Goal: Information Seeking & Learning: Check status

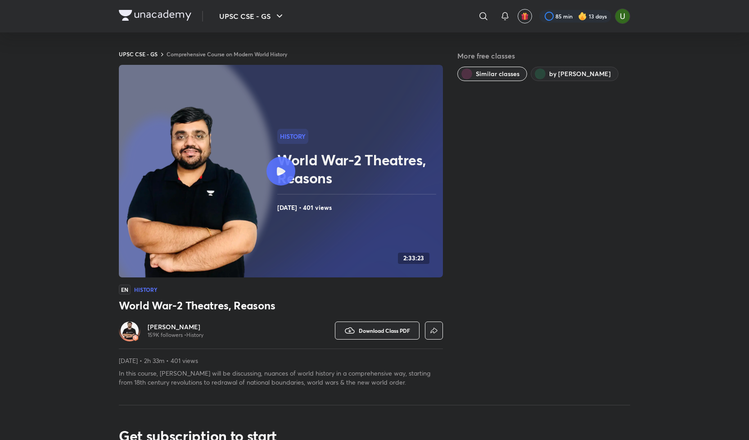
click at [154, 17] on img at bounding box center [155, 15] width 73 height 11
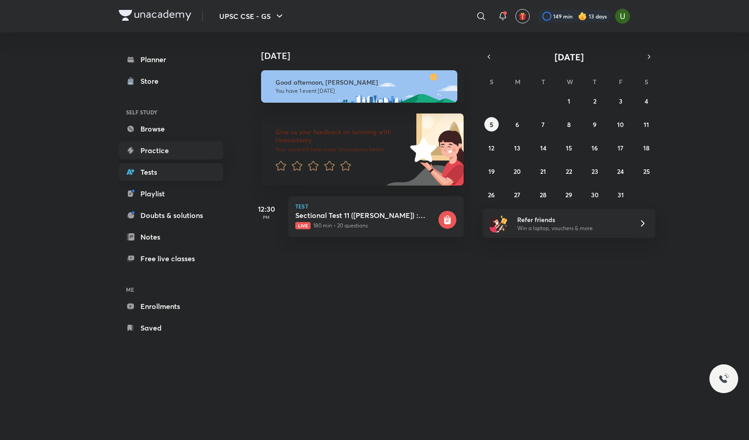
click at [160, 171] on link "Tests" at bounding box center [171, 172] width 104 height 18
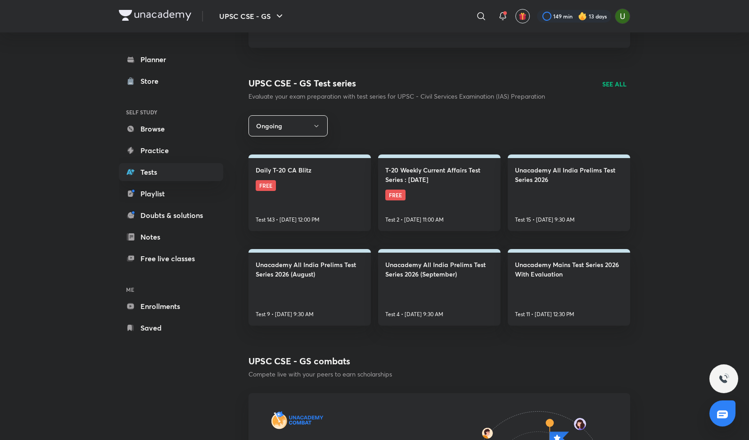
scroll to position [85, 0]
click at [617, 85] on p "SEE ALL" at bounding box center [615, 83] width 24 height 9
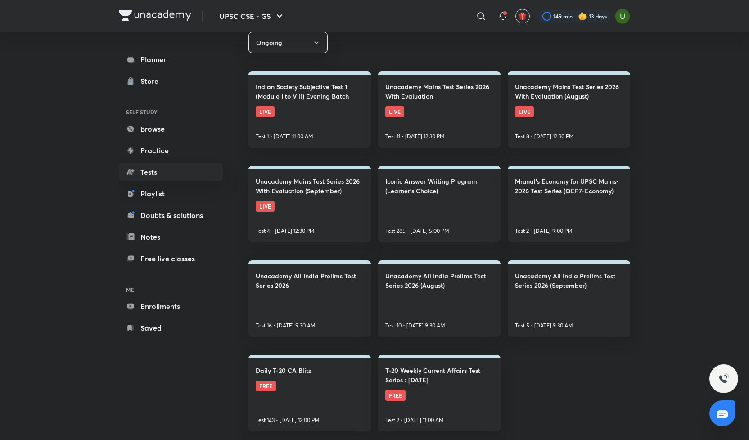
scroll to position [147, 0]
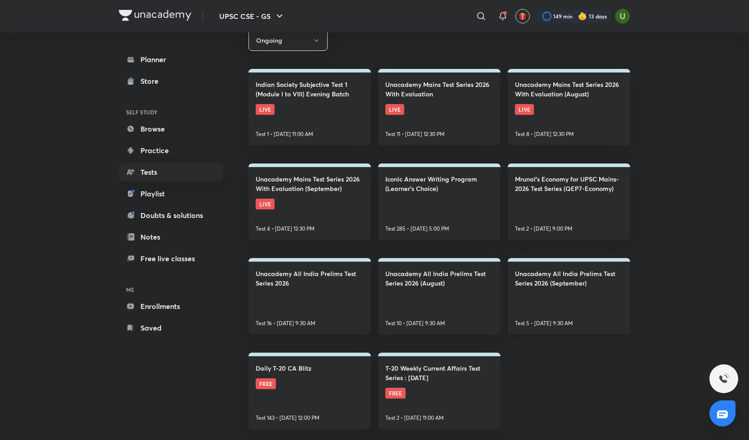
click at [552, 284] on h4 "Unacademy All India Prelims Test Series 2026 (September)" at bounding box center [569, 278] width 108 height 19
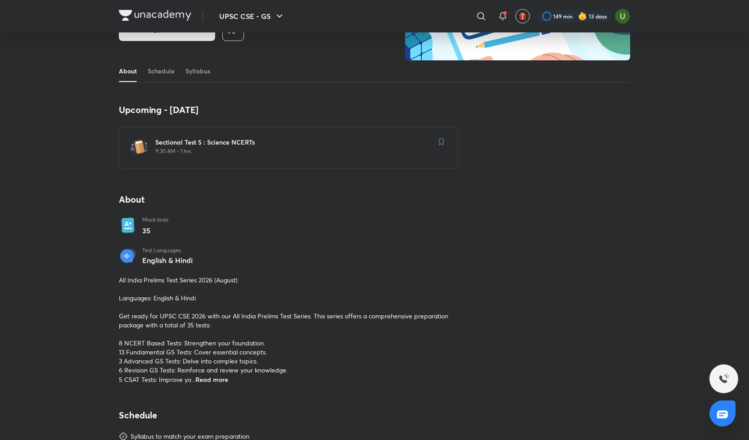
scroll to position [84, 0]
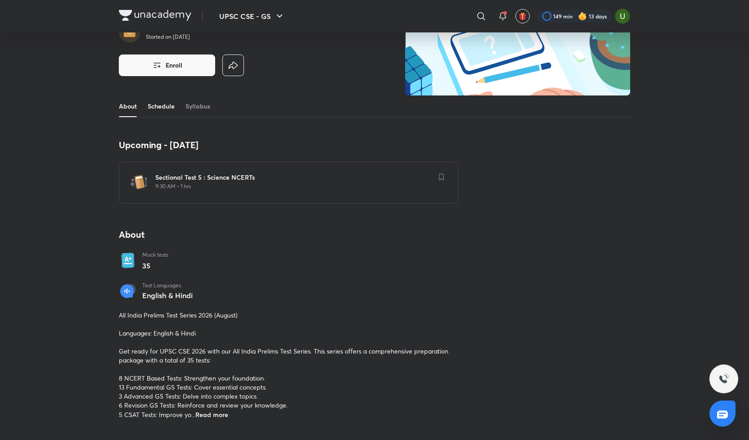
click at [167, 111] on link "Schedule" at bounding box center [161, 106] width 27 height 22
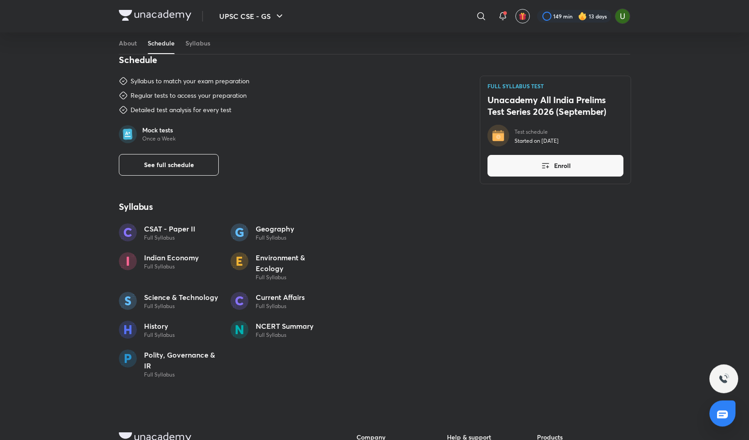
scroll to position [474, 0]
click at [189, 166] on span "See full schedule" at bounding box center [169, 165] width 50 height 9
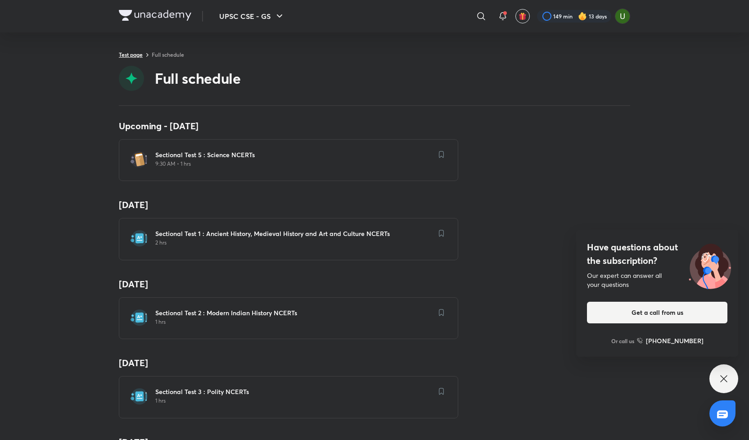
click at [132, 54] on link "Test page" at bounding box center [131, 54] width 24 height 7
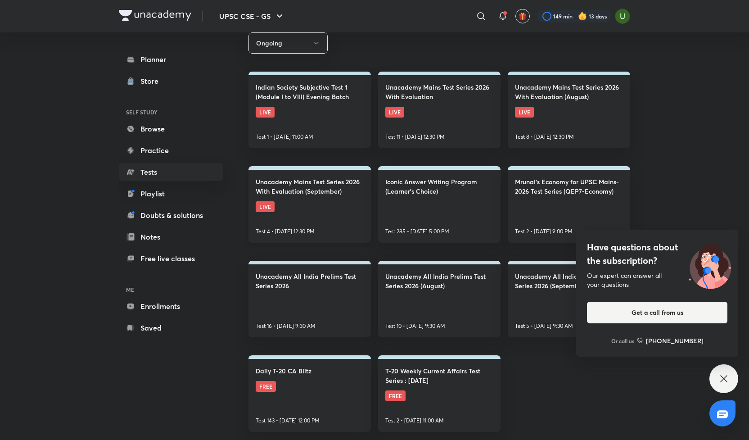
scroll to position [147, 0]
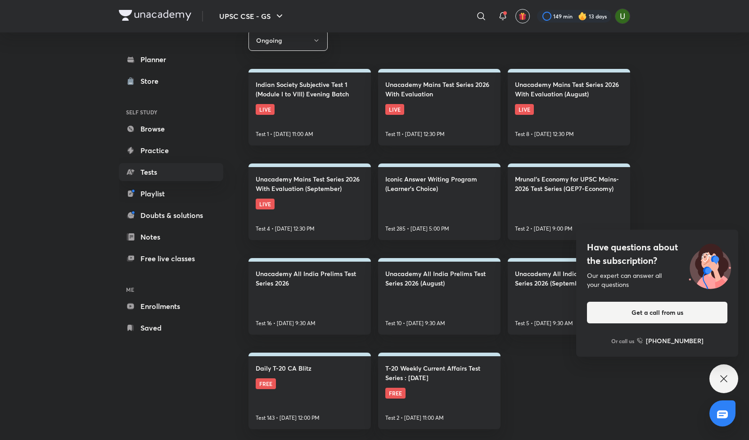
click at [726, 380] on icon at bounding box center [724, 378] width 11 height 11
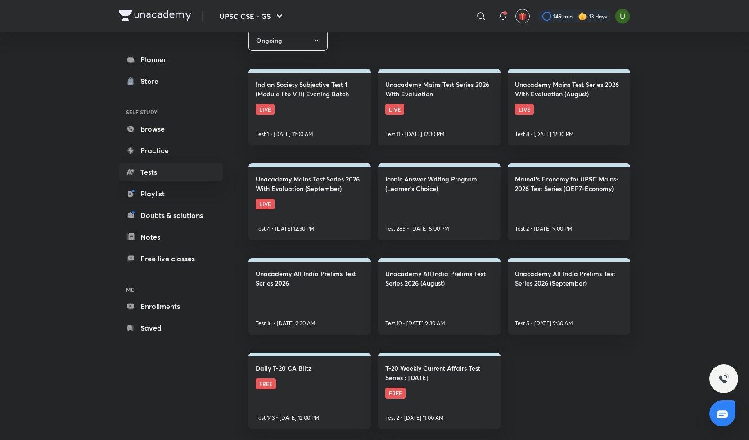
click at [445, 86] on h4 "Unacademy Mains Test Series 2026 With Evaluation" at bounding box center [440, 89] width 108 height 19
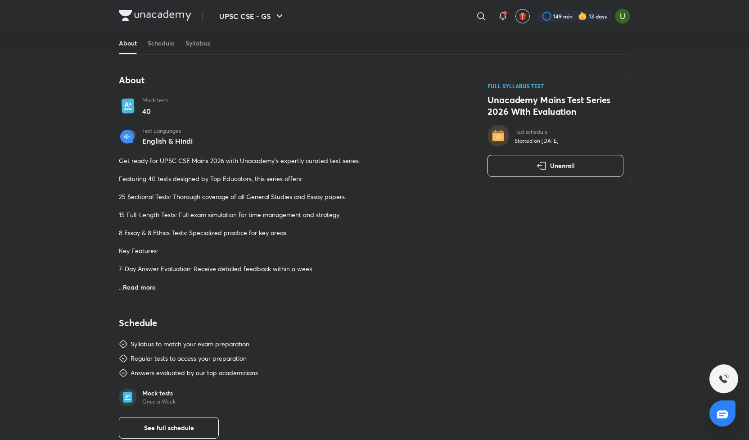
scroll to position [375, 0]
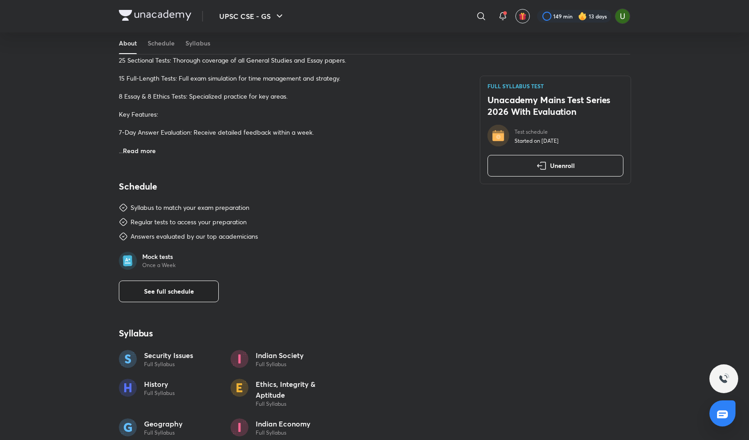
click at [183, 284] on button "See full schedule" at bounding box center [169, 292] width 100 height 22
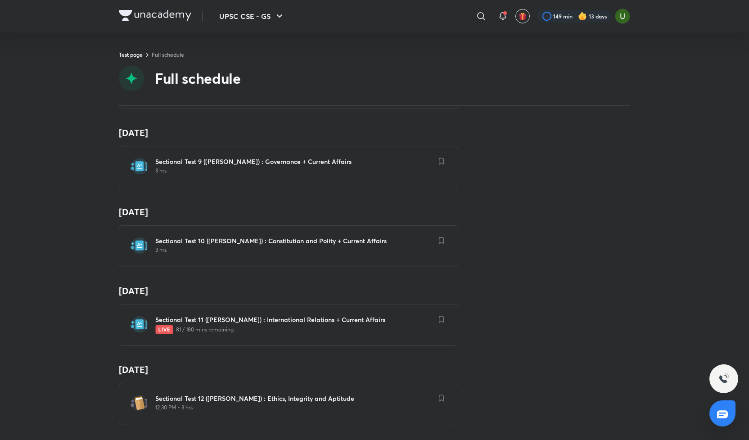
scroll to position [713, 0]
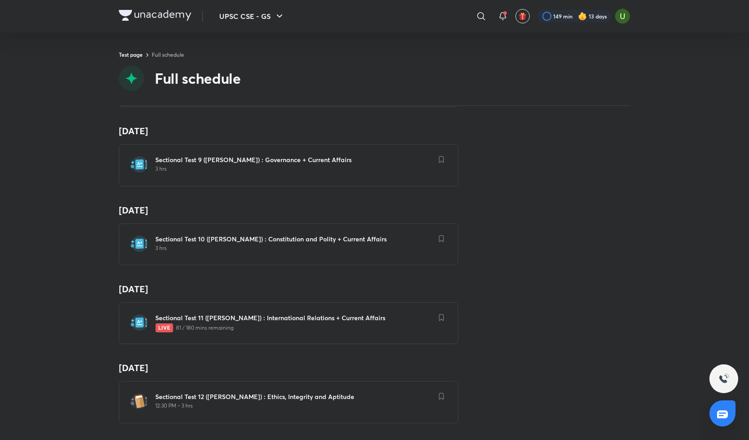
click at [183, 245] on p "3 hrs" at bounding box center [293, 248] width 277 height 7
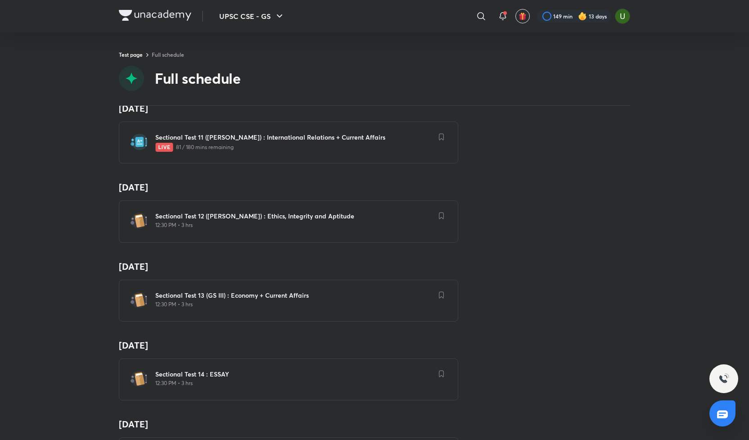
scroll to position [895, 0]
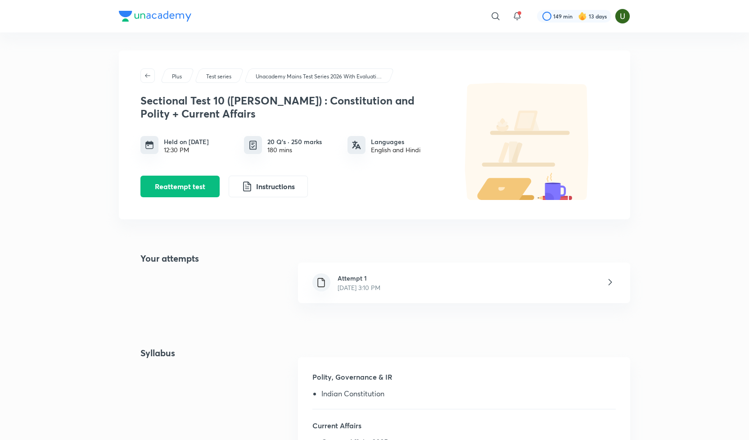
click at [585, 293] on div "Attempt 1 [DATE] 3:10 PM" at bounding box center [464, 283] width 332 height 41
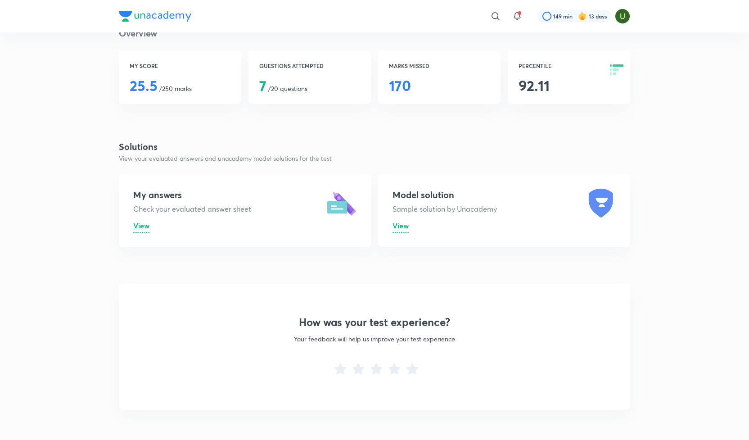
scroll to position [196, 0]
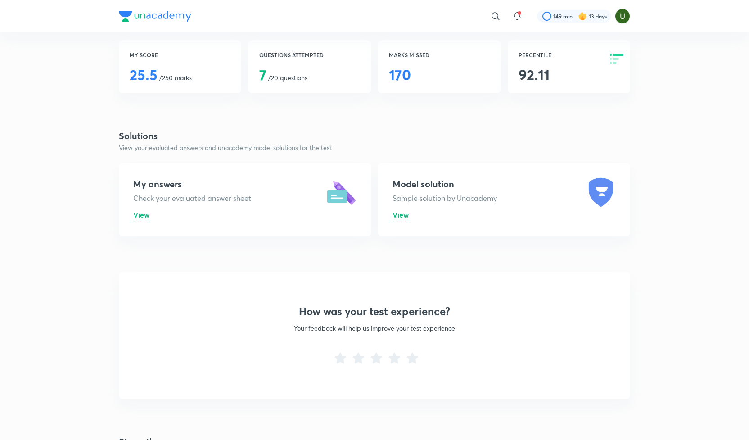
click at [145, 215] on span "View" at bounding box center [141, 214] width 16 height 9
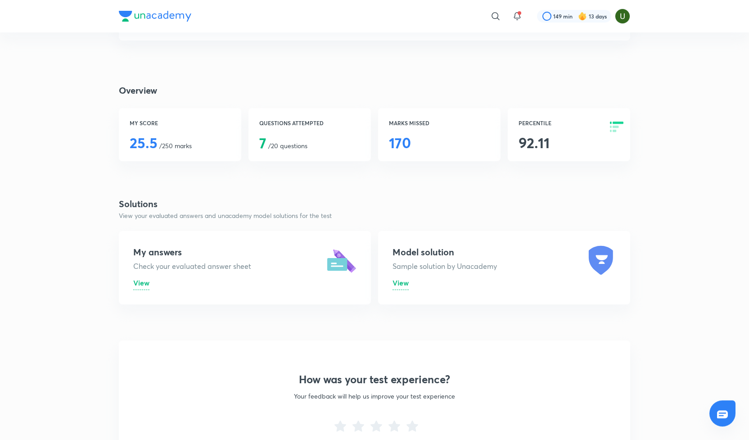
scroll to position [132, 0]
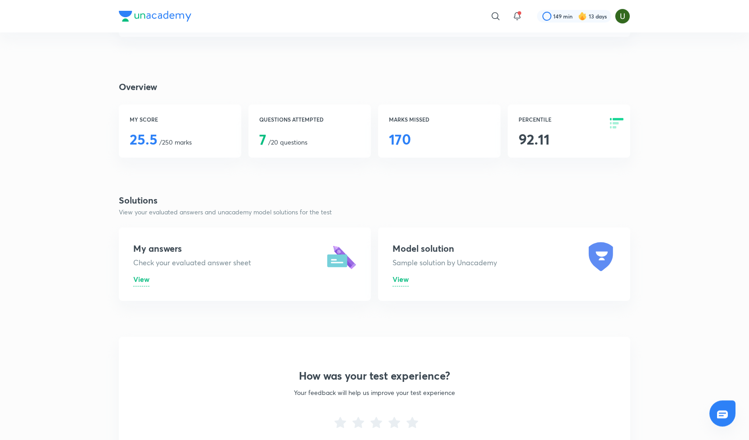
click at [404, 279] on span "View" at bounding box center [401, 278] width 16 height 9
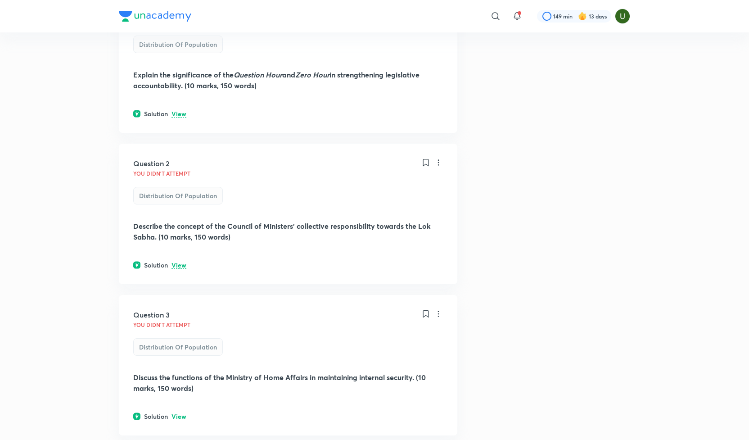
scroll to position [168, 0]
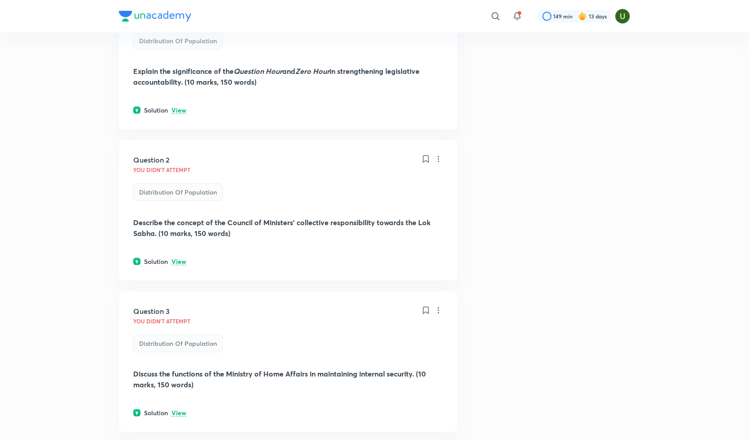
click at [364, 267] on div "Question 2 You didn't Attempt Distribution of Population Describe the concept o…" at bounding box center [288, 210] width 339 height 141
click at [175, 262] on p "View" at bounding box center [179, 262] width 15 height 7
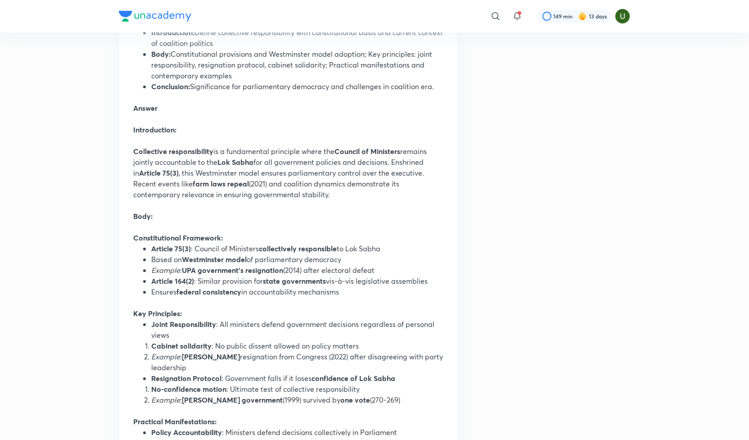
scroll to position [422, 0]
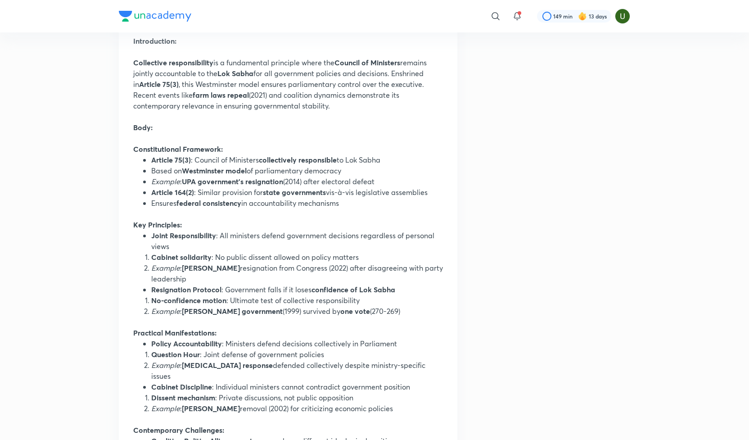
scroll to position [336, 0]
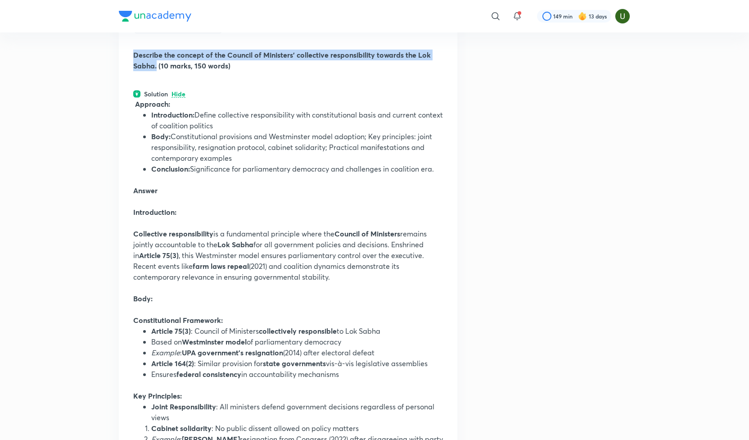
drag, startPoint x: 134, startPoint y: 55, endPoint x: 158, endPoint y: 67, distance: 26.8
click at [158, 67] on strong "Describe the concept of the Council of Ministers’ collective responsibility tow…" at bounding box center [282, 60] width 298 height 20
copy strong "Describe the concept of the Council of Ministers’ collective responsibility tow…"
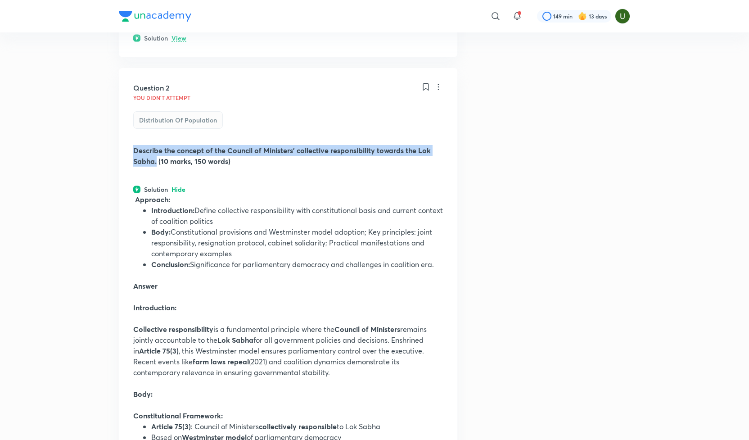
scroll to position [241, 0]
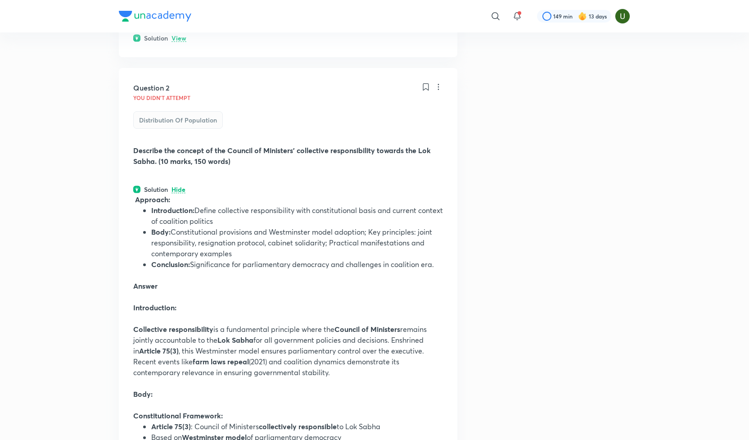
click at [183, 191] on p "Hide" at bounding box center [179, 189] width 14 height 7
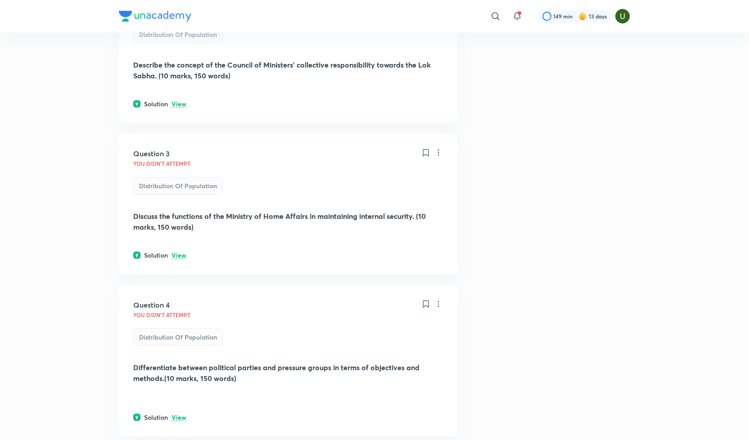
scroll to position [327, 0]
click at [187, 253] on div "Solution View" at bounding box center [288, 254] width 310 height 9
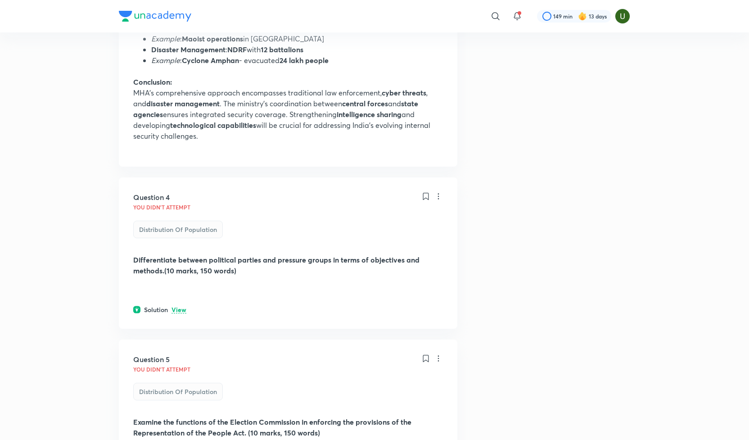
scroll to position [944, 0]
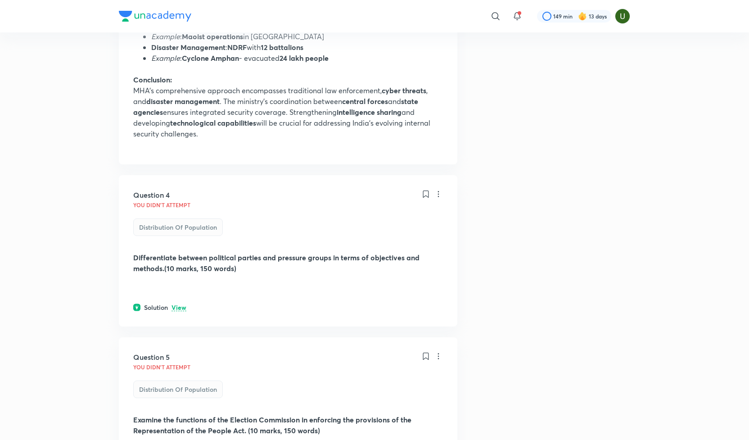
click at [177, 308] on p "View" at bounding box center [179, 307] width 15 height 7
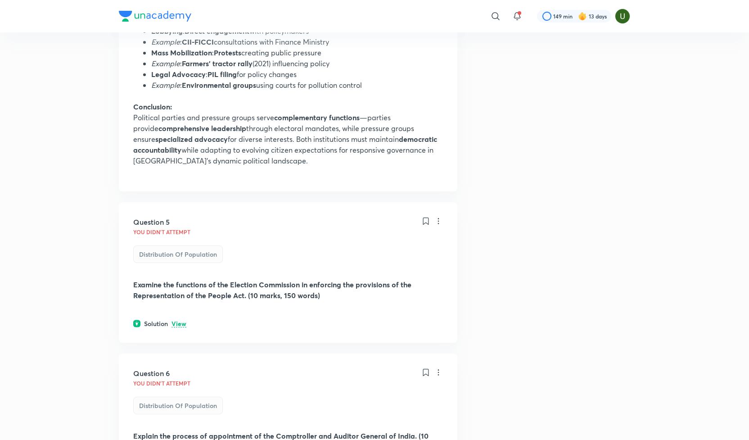
scroll to position [1620, 0]
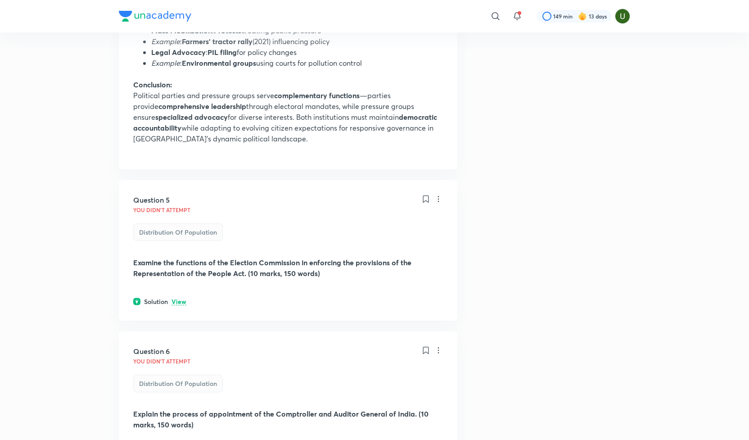
click at [182, 305] on p "View" at bounding box center [179, 302] width 15 height 7
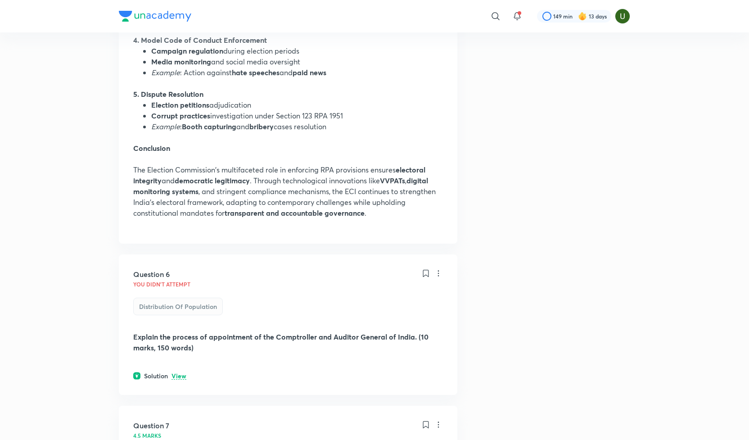
scroll to position [2336, 0]
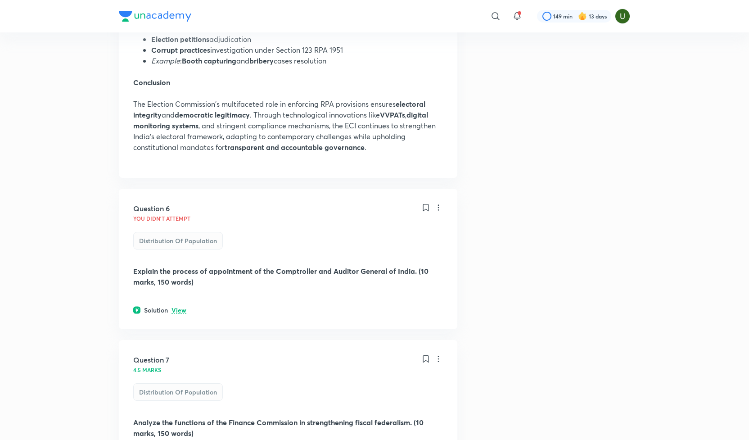
click at [182, 314] on p "View" at bounding box center [179, 310] width 15 height 7
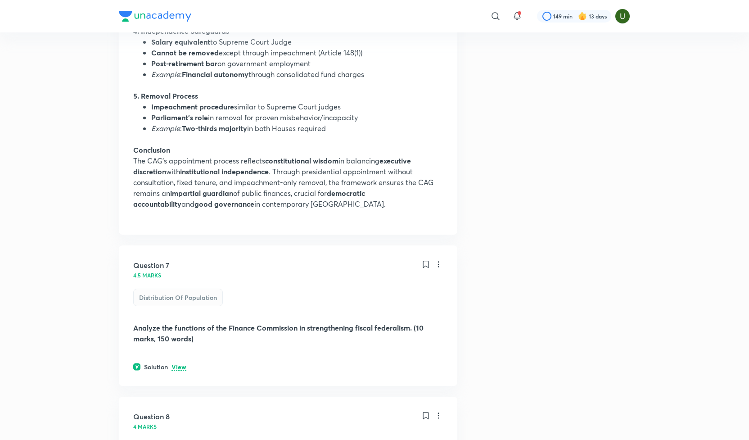
scroll to position [3012, 0]
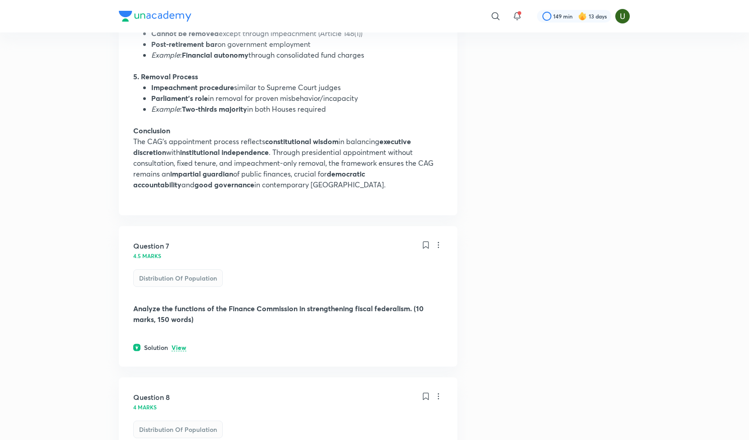
click at [181, 351] on p "View" at bounding box center [179, 348] width 15 height 7
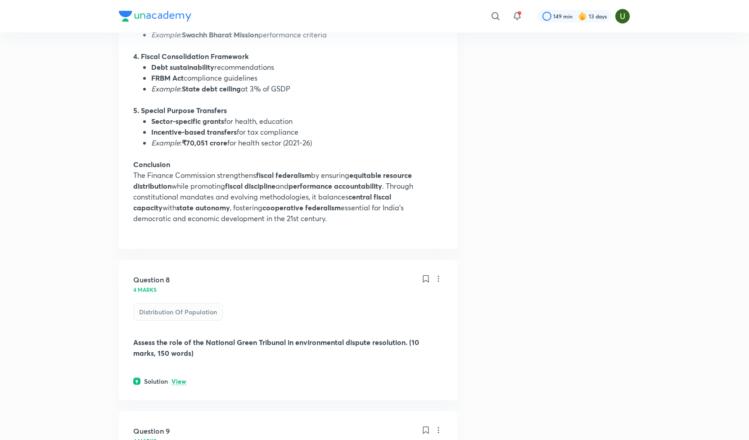
scroll to position [3703, 0]
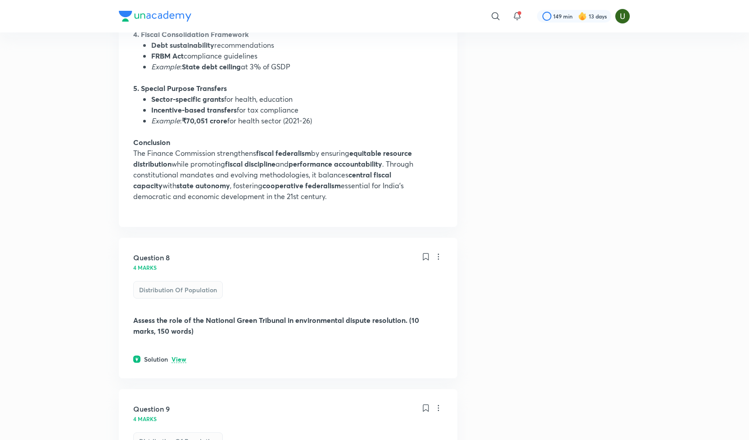
click at [182, 363] on p "View" at bounding box center [179, 359] width 15 height 7
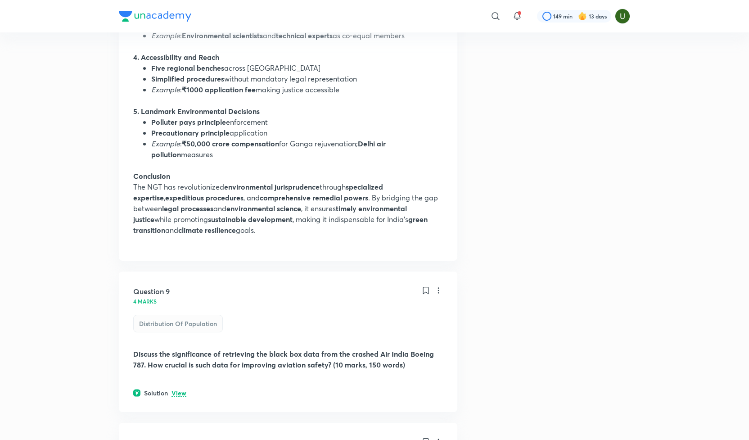
scroll to position [4451, 0]
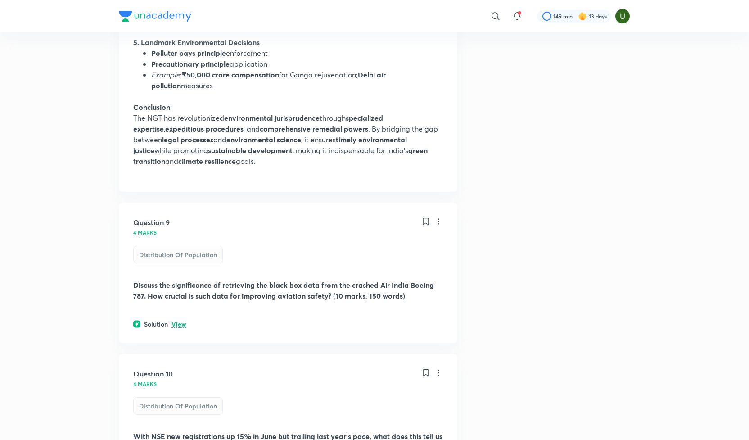
click at [181, 328] on p "View" at bounding box center [179, 324] width 15 height 7
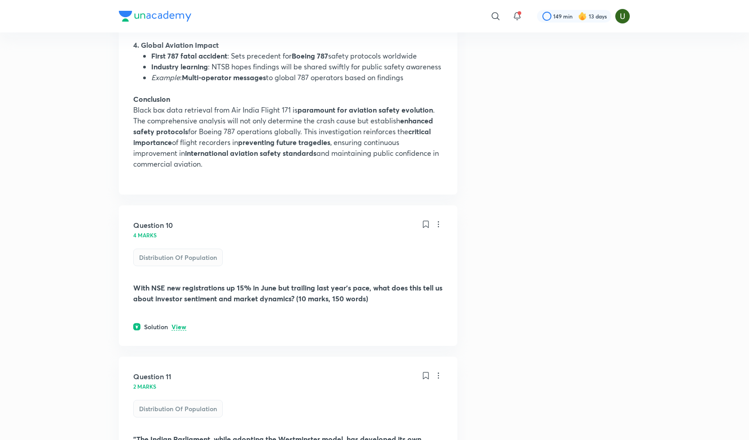
scroll to position [5141, 0]
click at [177, 330] on p "View" at bounding box center [179, 326] width 15 height 7
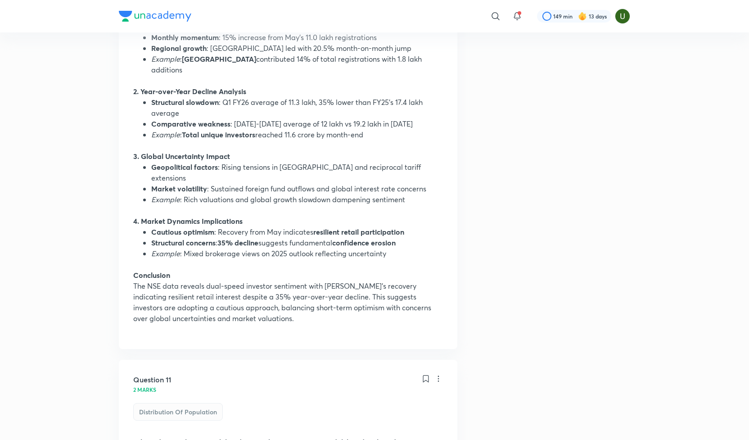
scroll to position [5811, 0]
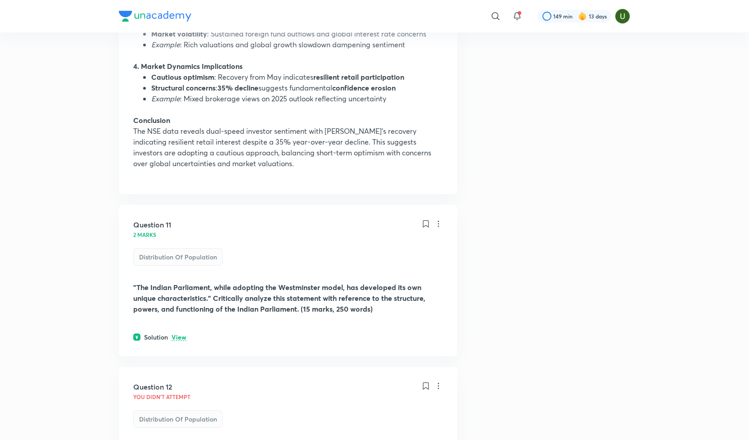
click at [182, 334] on p "View" at bounding box center [179, 337] width 15 height 7
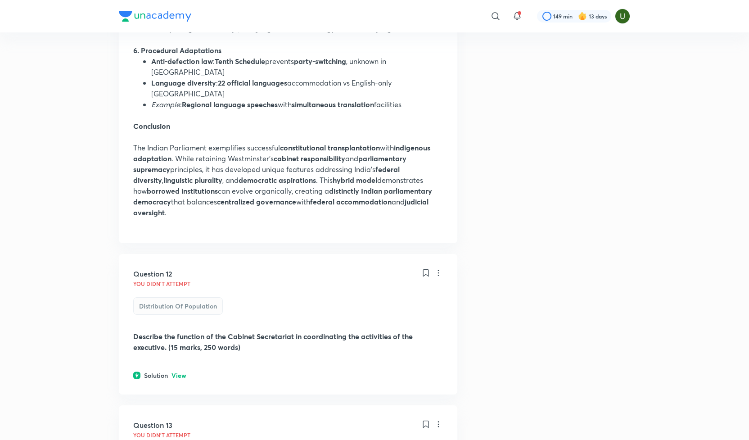
scroll to position [6692, 0]
click at [178, 372] on p "View" at bounding box center [179, 375] width 15 height 7
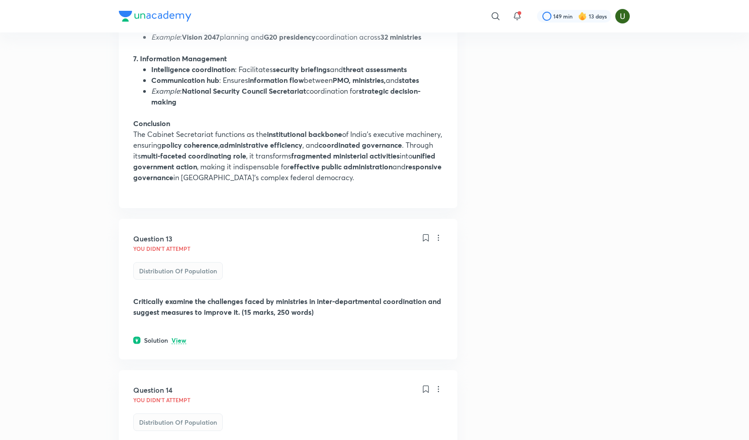
scroll to position [7635, 0]
click at [181, 338] on p "View" at bounding box center [179, 340] width 15 height 7
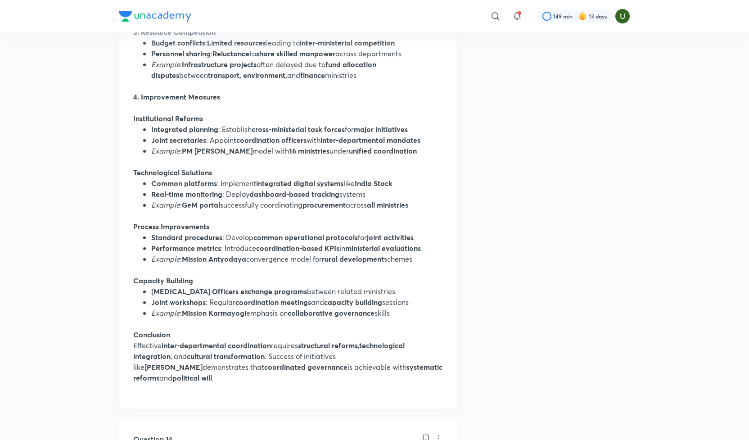
scroll to position [8587, 0]
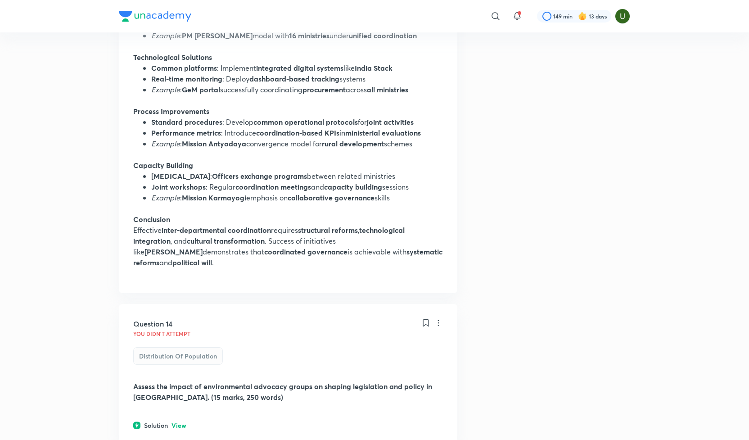
click at [181, 422] on p "View" at bounding box center [179, 425] width 15 height 7
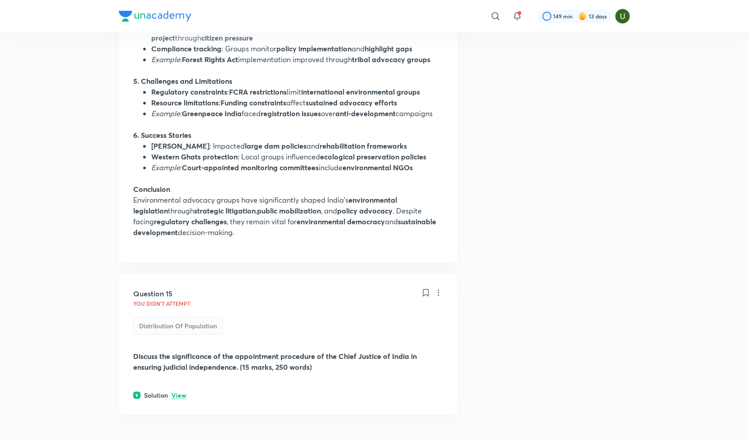
scroll to position [9449, 0]
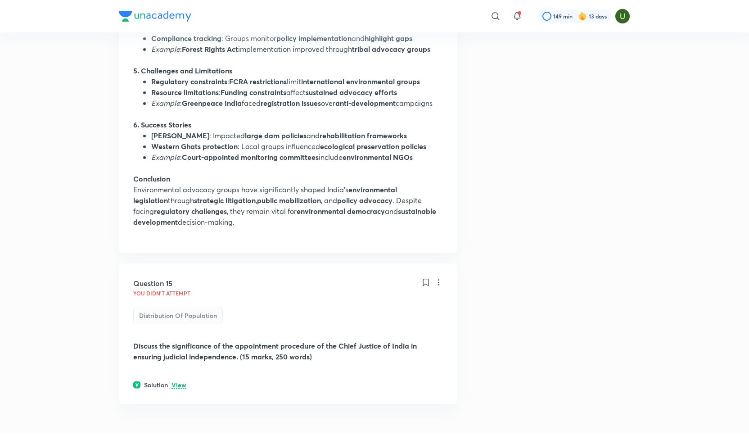
click at [177, 382] on p "View" at bounding box center [179, 385] width 15 height 7
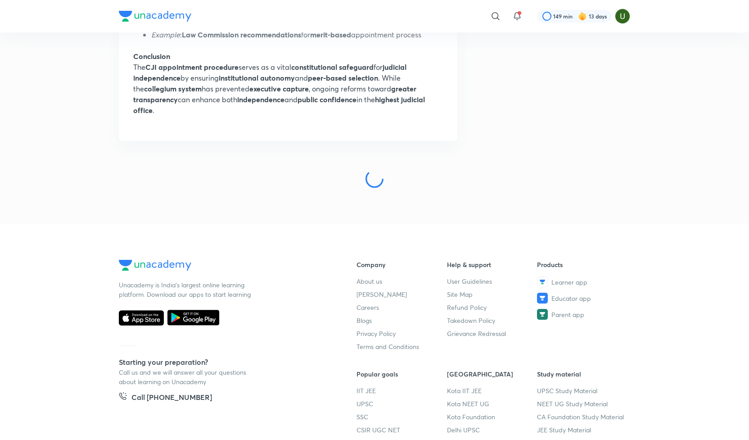
scroll to position [10328, 0]
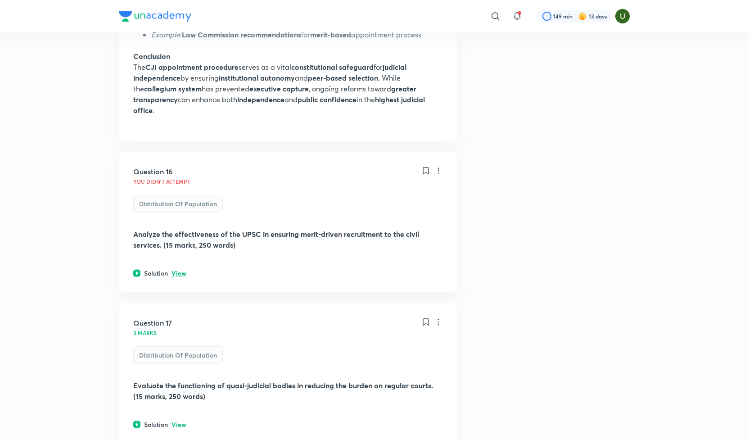
click at [180, 270] on p "View" at bounding box center [179, 273] width 15 height 7
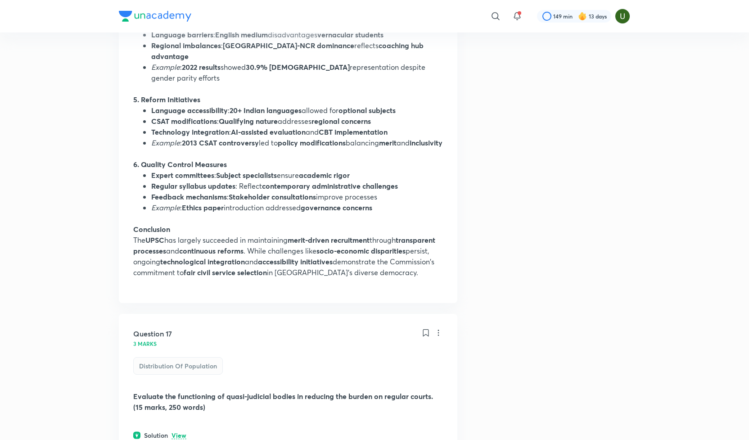
scroll to position [11197, 0]
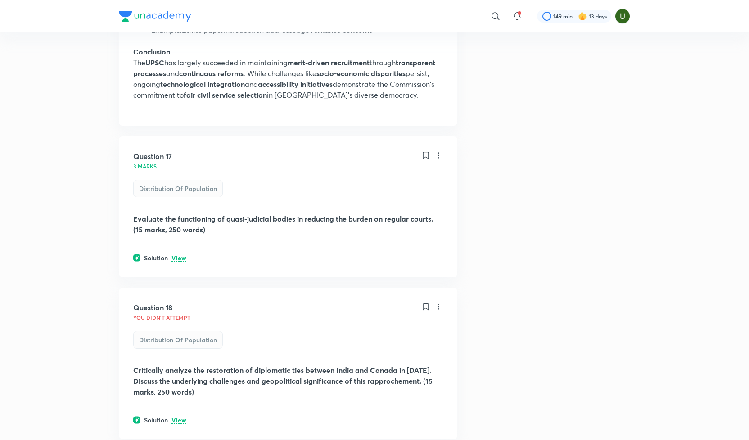
click at [177, 262] on p "View" at bounding box center [179, 258] width 15 height 7
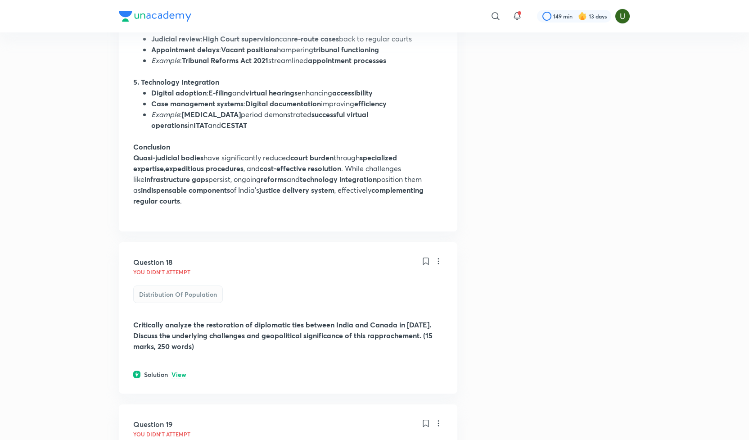
scroll to position [11955, 0]
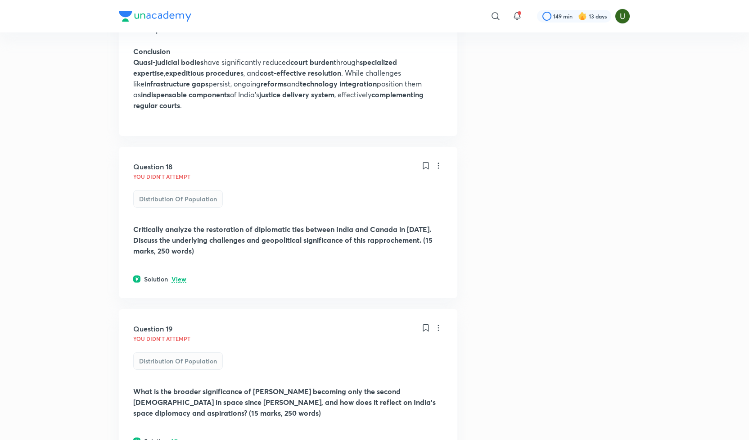
click at [179, 283] on p "View" at bounding box center [179, 279] width 15 height 7
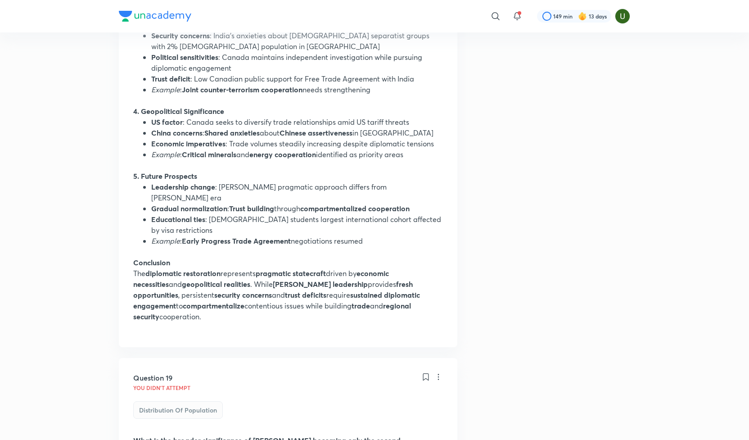
scroll to position [12710, 0]
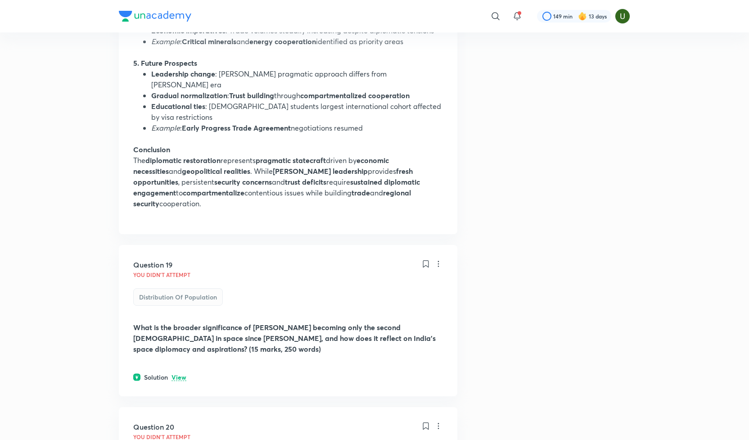
click at [180, 374] on p "View" at bounding box center [179, 377] width 15 height 7
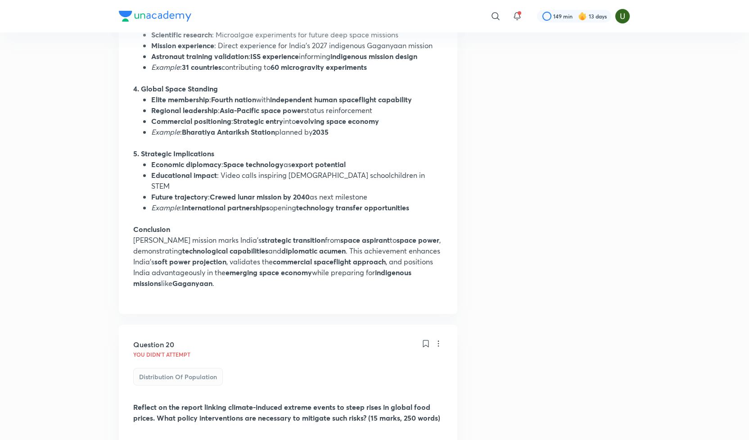
scroll to position [13463, 0]
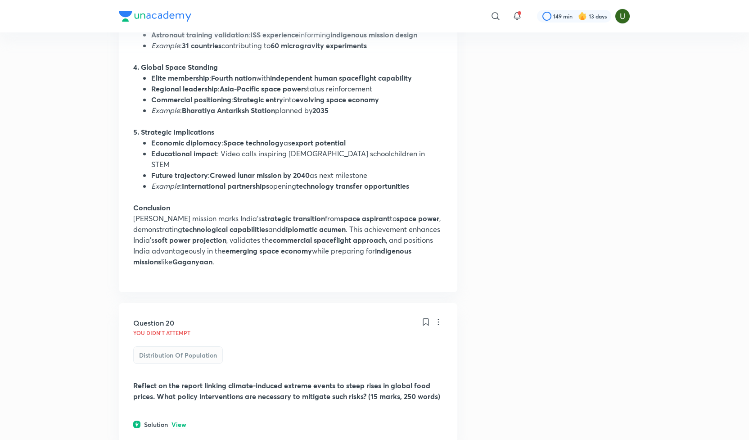
click at [178, 422] on p "View" at bounding box center [179, 425] width 15 height 7
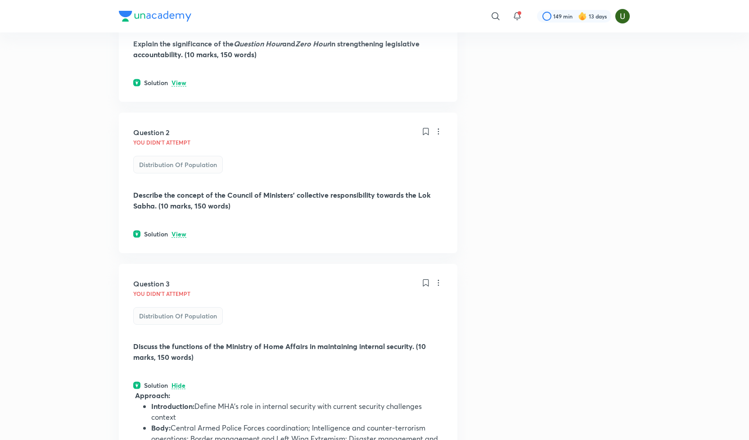
scroll to position [0, 0]
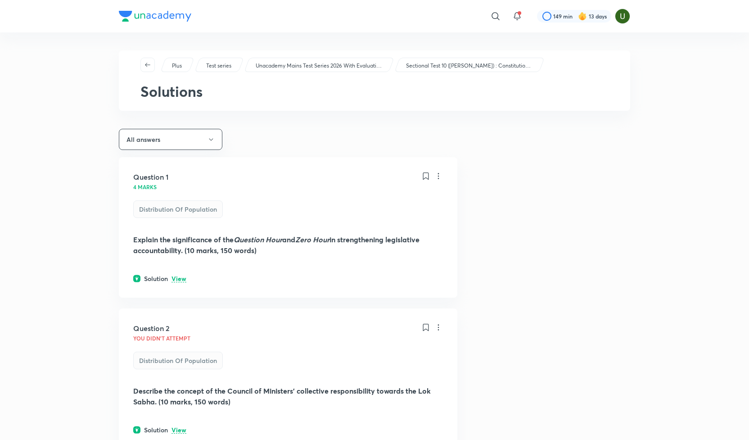
click at [181, 278] on p "View" at bounding box center [179, 279] width 15 height 7
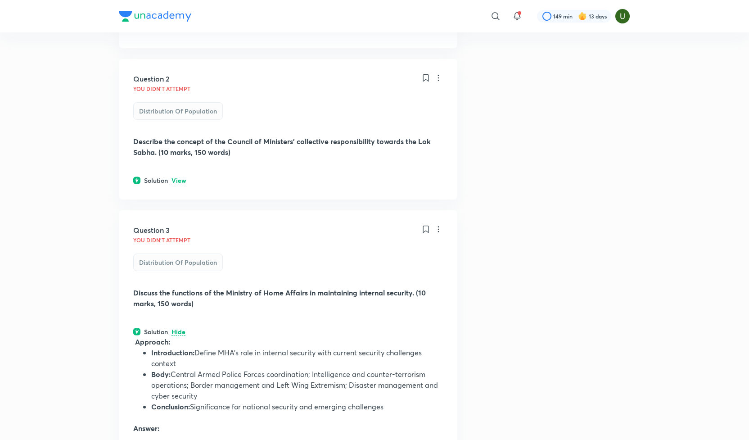
scroll to position [719, 0]
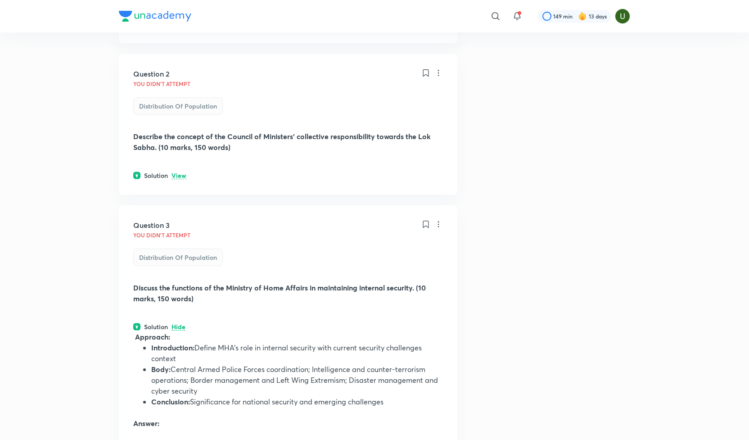
click at [177, 176] on p "View" at bounding box center [179, 175] width 15 height 7
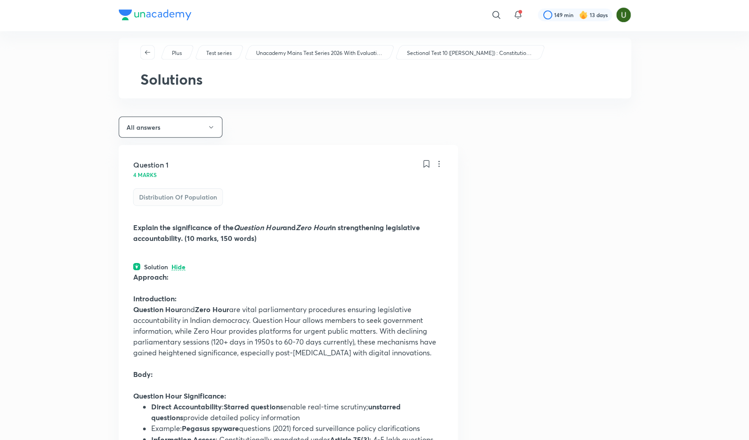
scroll to position [0, 0]
